Goal: Check status: Check status

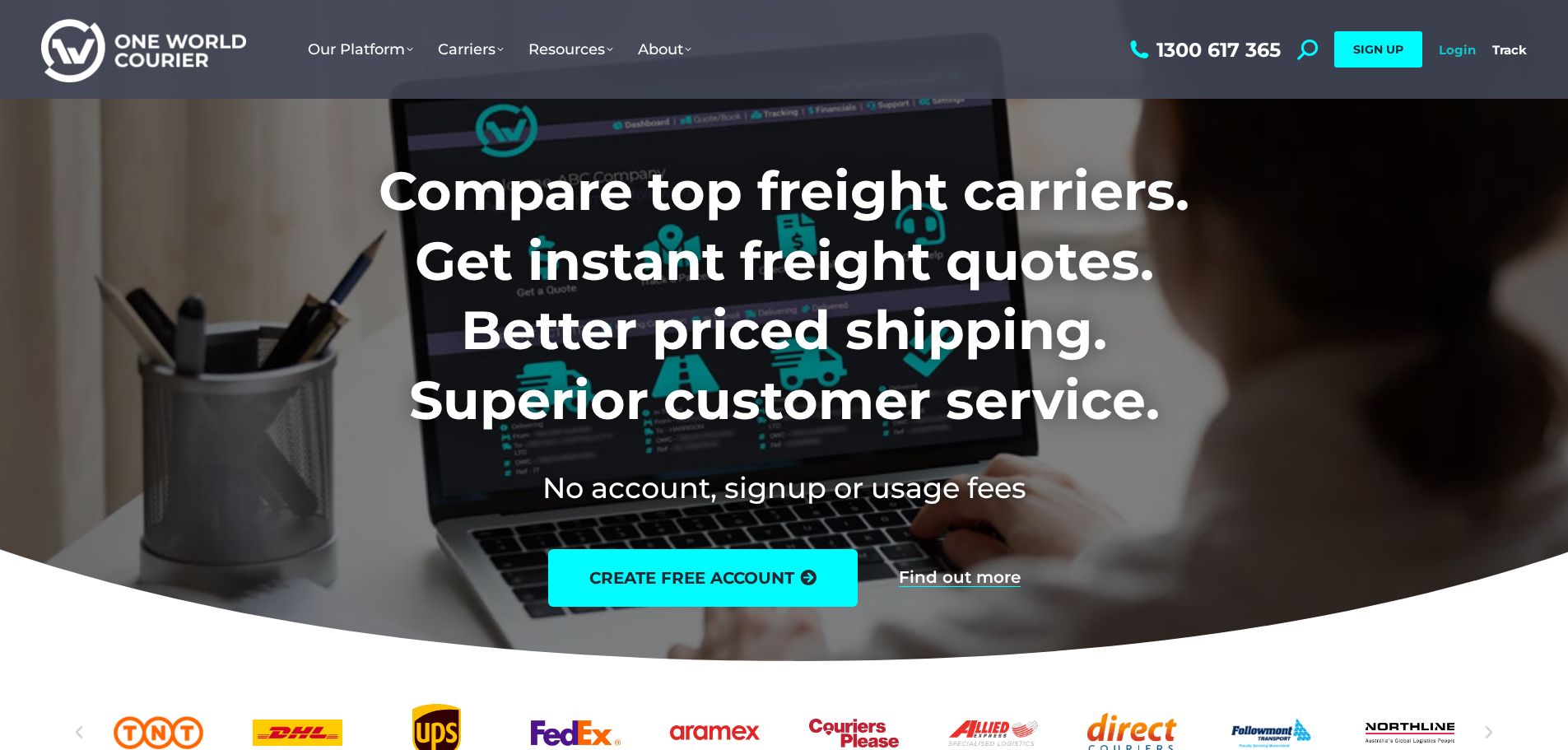
click at [1448, 47] on link "Login" at bounding box center [1457, 50] width 37 height 16
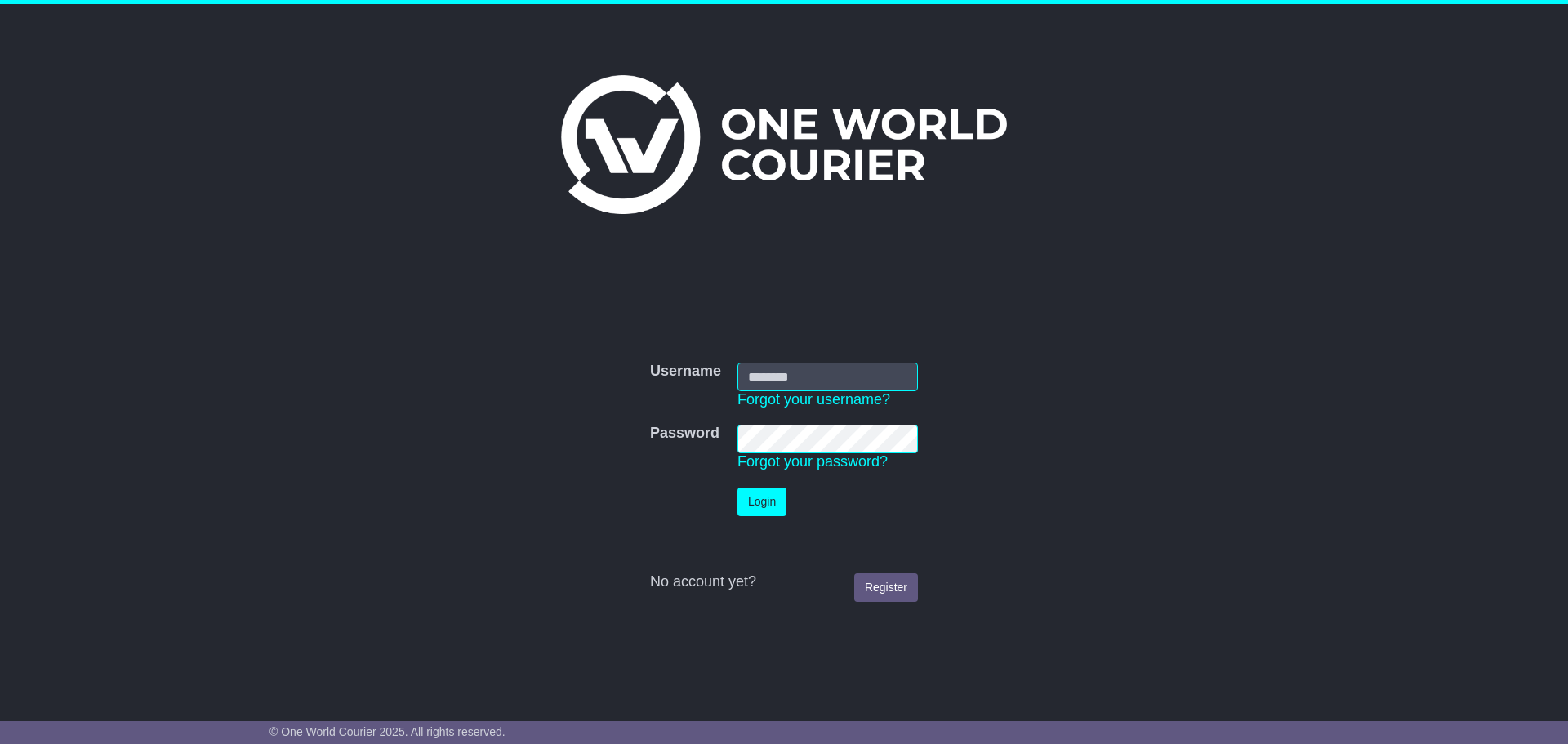
type input "**********"
click at [764, 501] on button "Login" at bounding box center [762, 501] width 49 height 29
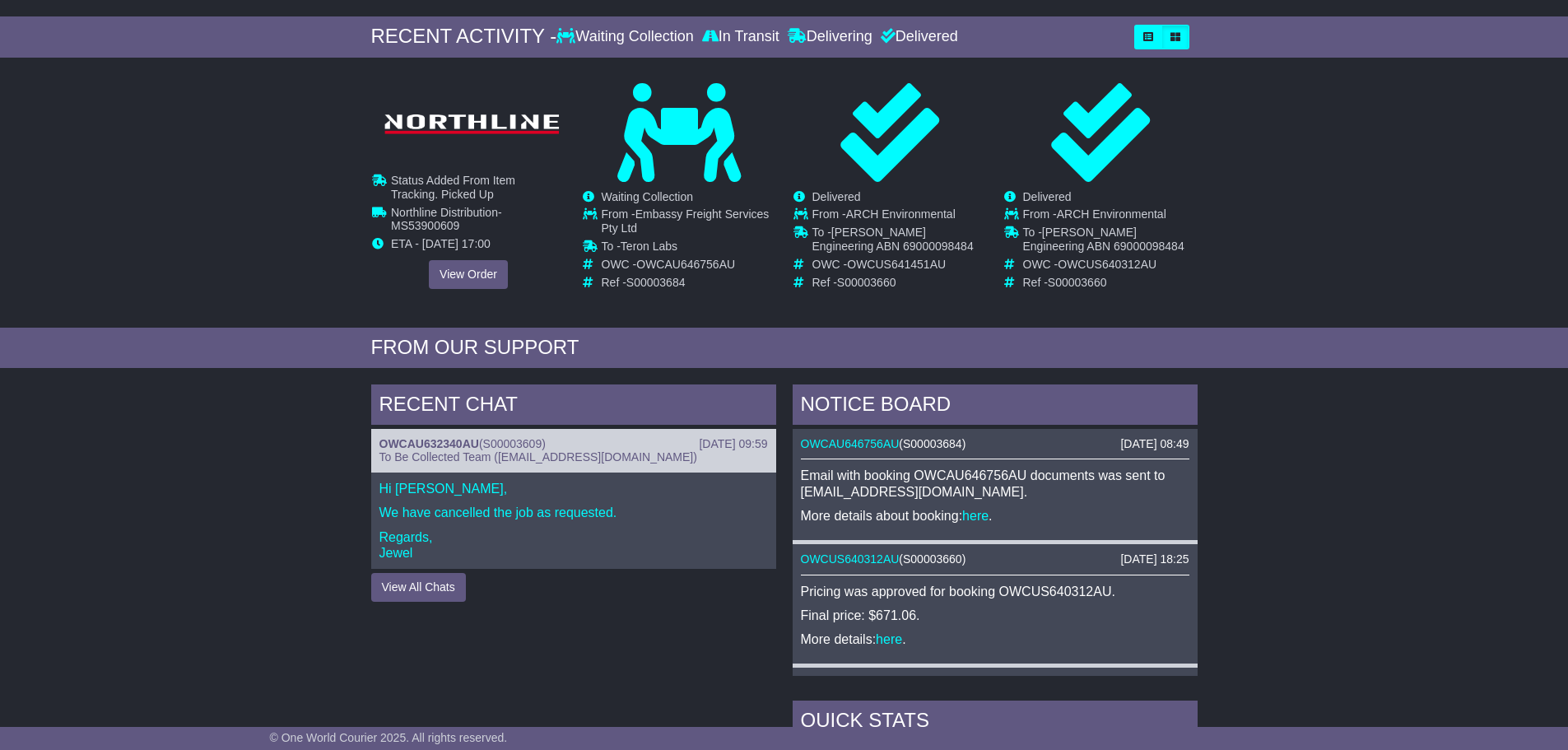
scroll to position [247, 0]
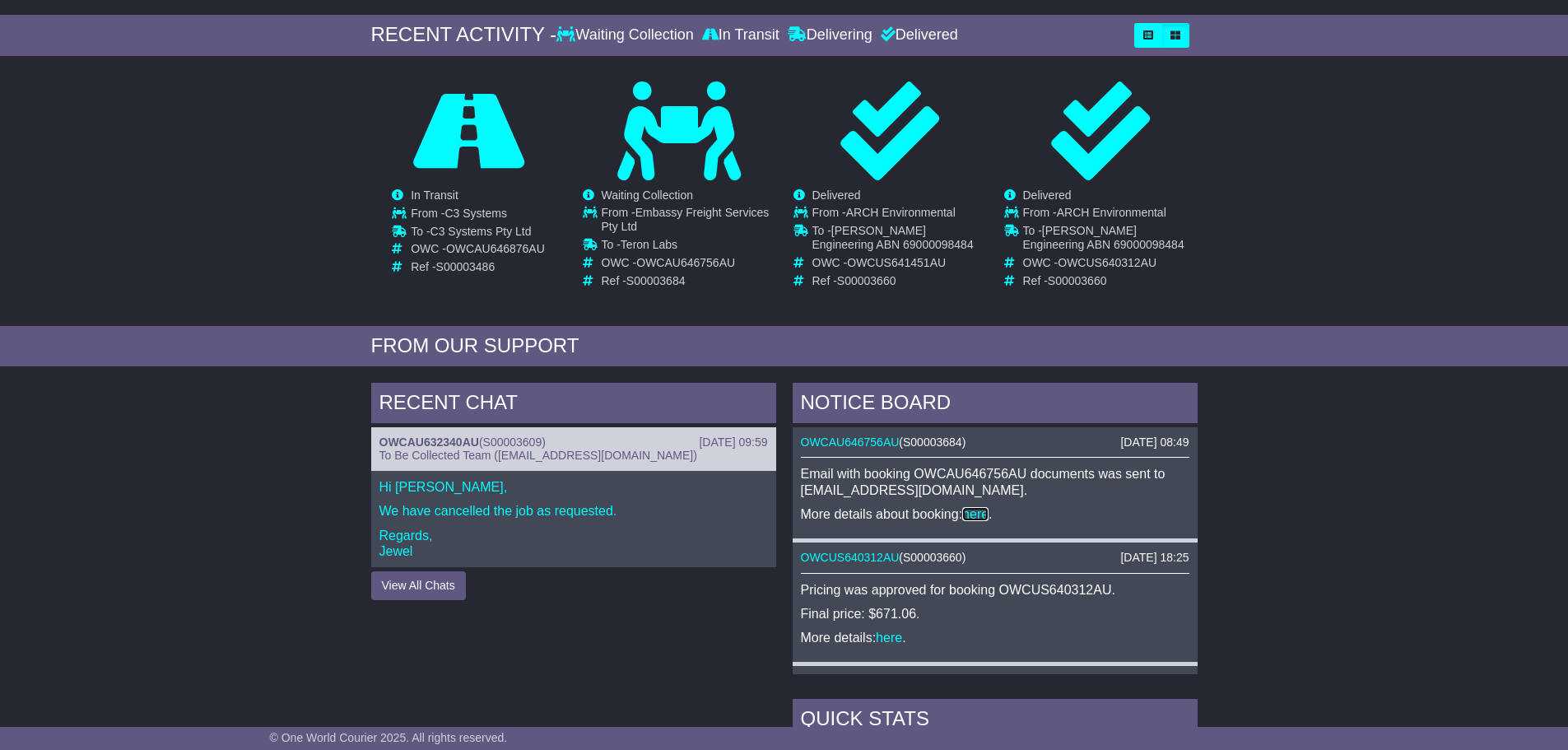
click at [982, 517] on link "here" at bounding box center [976, 514] width 26 height 14
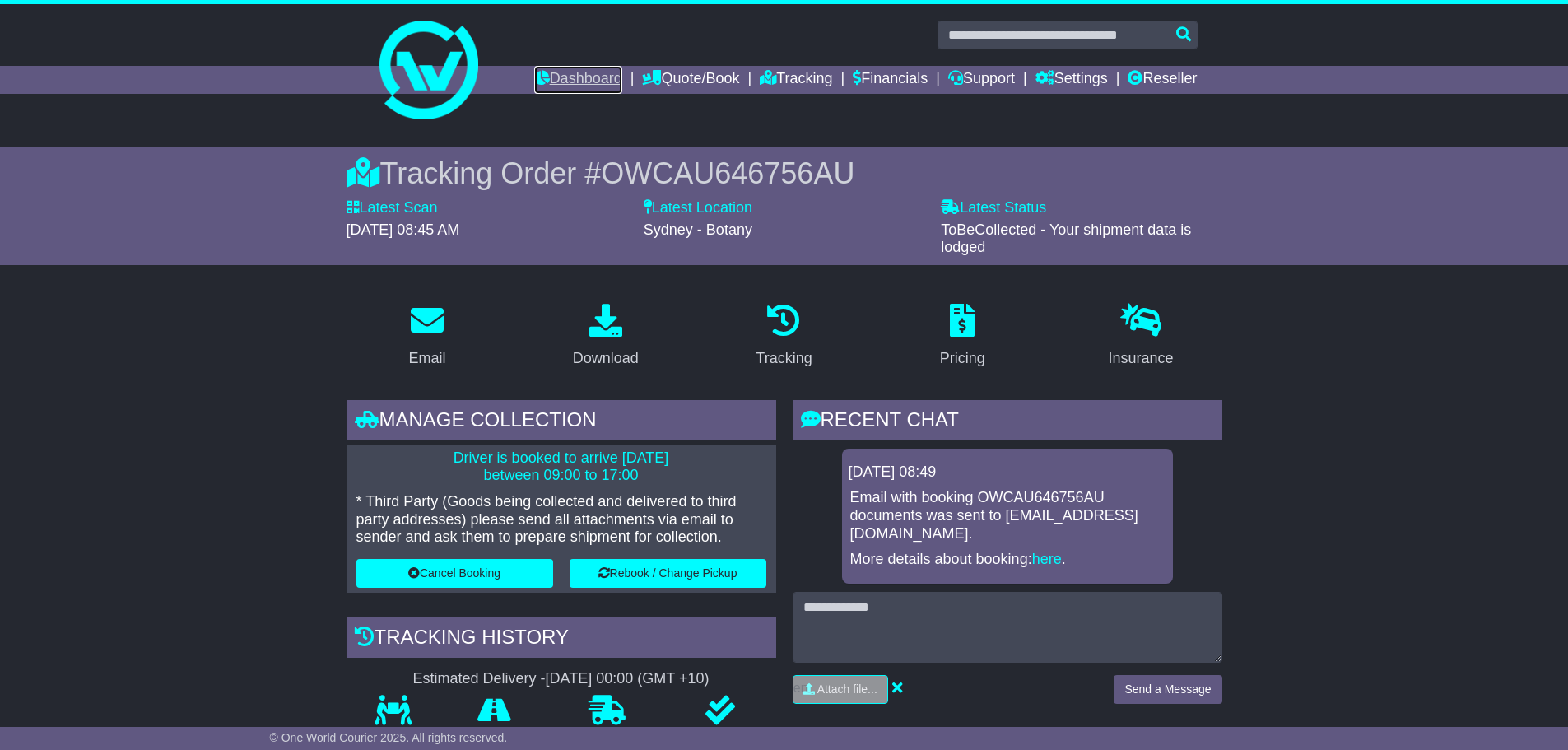
click at [581, 76] on link "Dashboard" at bounding box center [578, 79] width 88 height 28
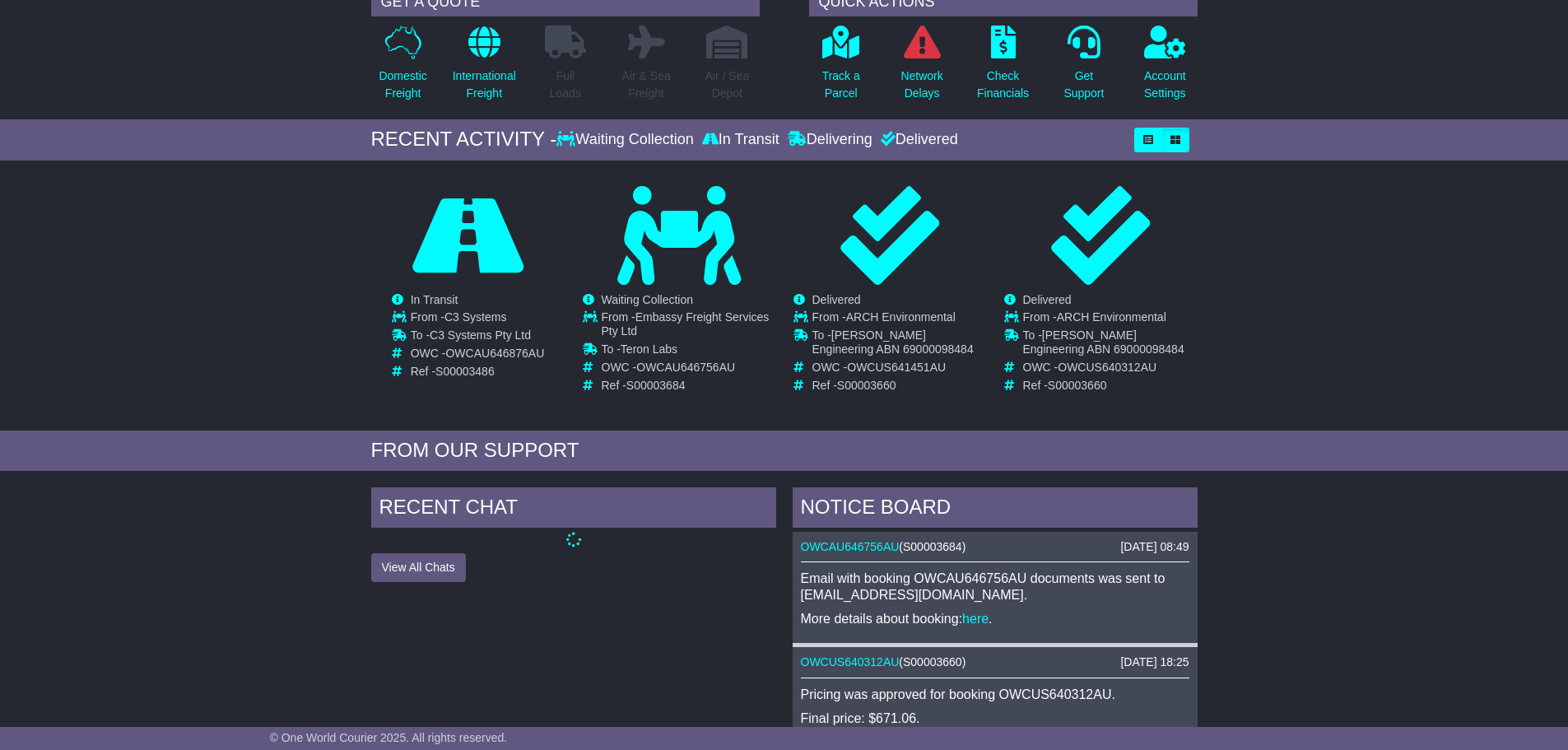
scroll to position [247, 0]
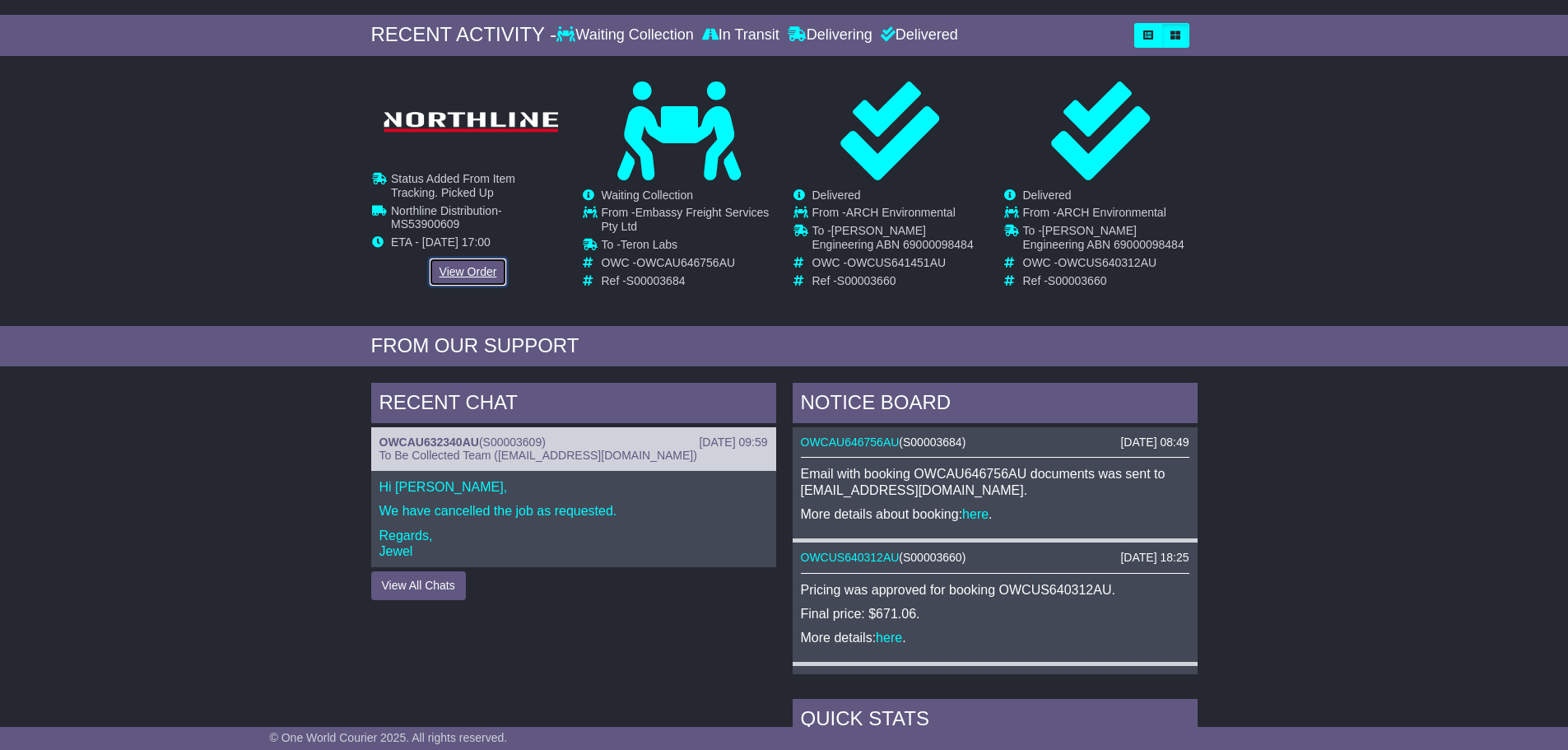
click at [461, 277] on link "View Order" at bounding box center [469, 272] width 79 height 29
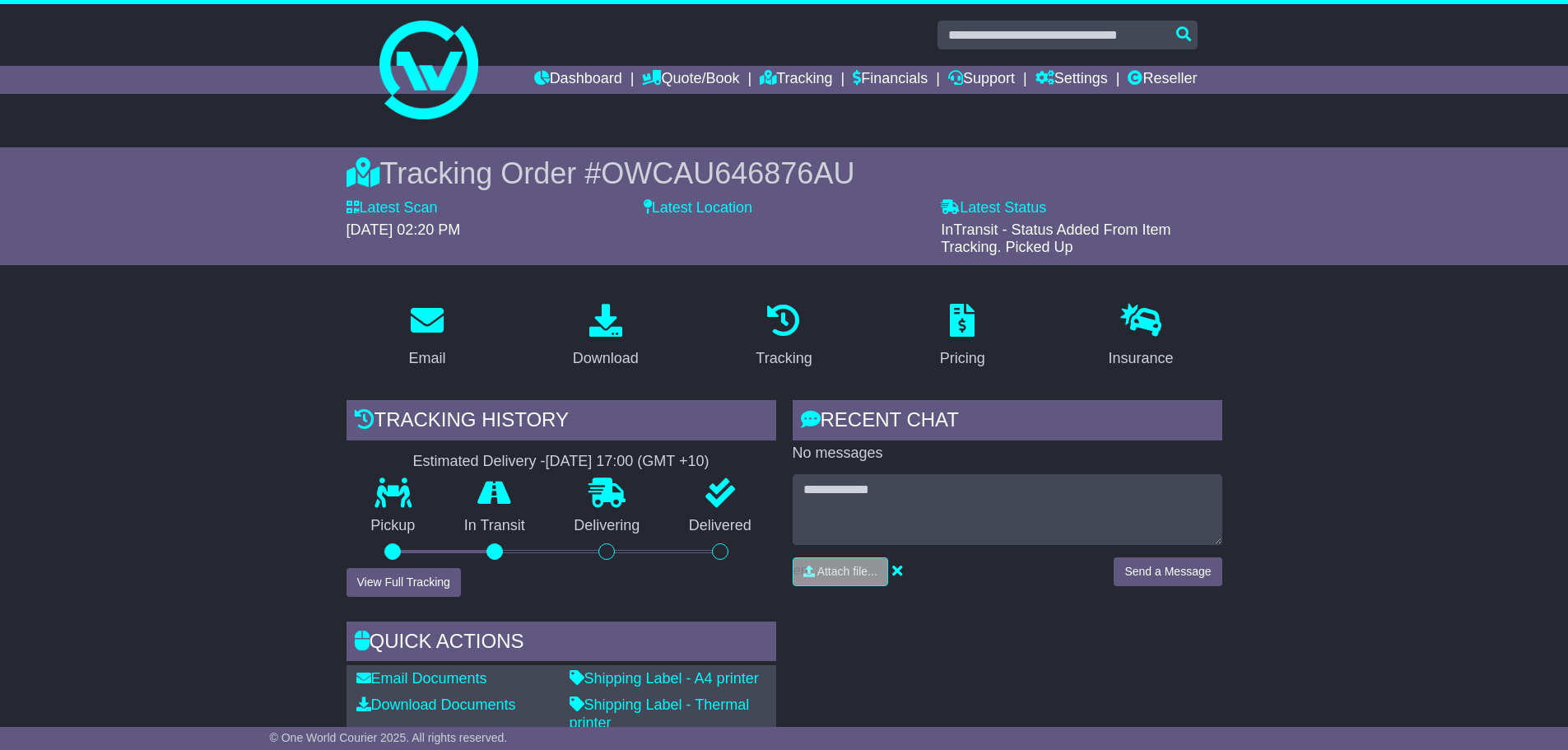
click at [732, 209] on label "Latest Location" at bounding box center [698, 208] width 109 height 18
